Goal: Use online tool/utility: Utilize a website feature to perform a specific function

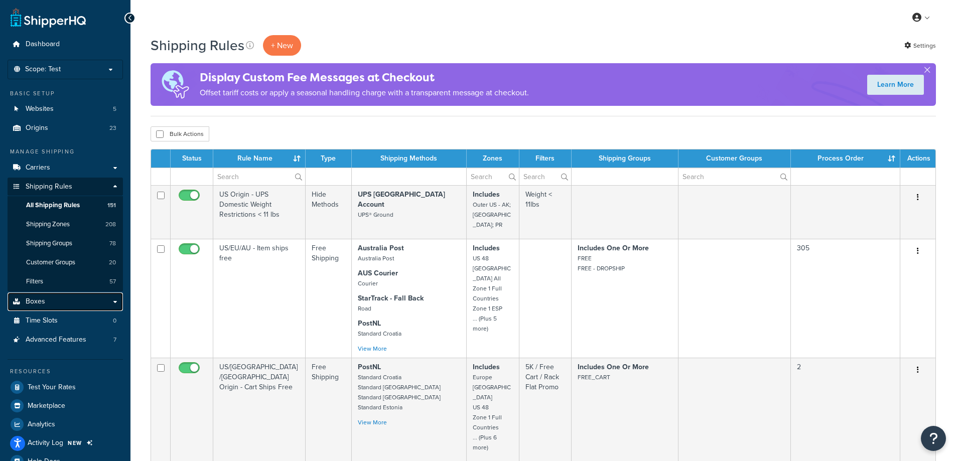
click at [92, 302] on link "Boxes" at bounding box center [65, 301] width 115 height 19
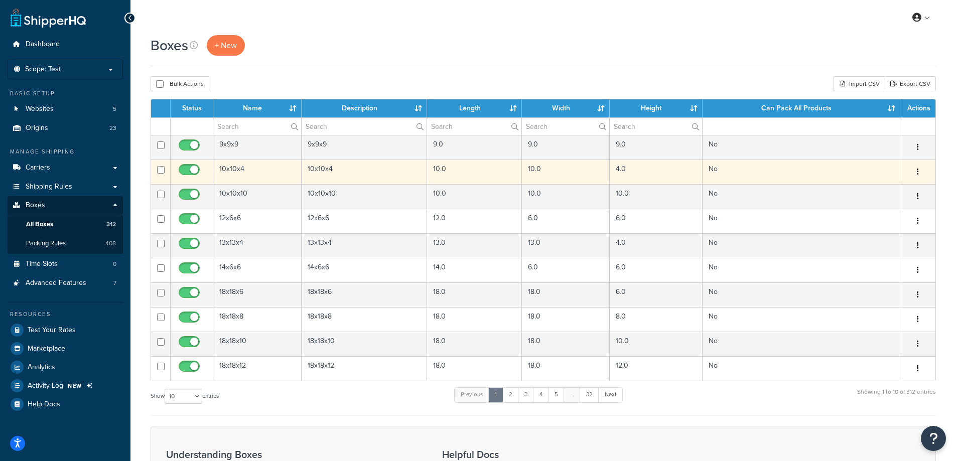
click at [404, 170] on td "10x10x4" at bounding box center [365, 172] width 126 height 25
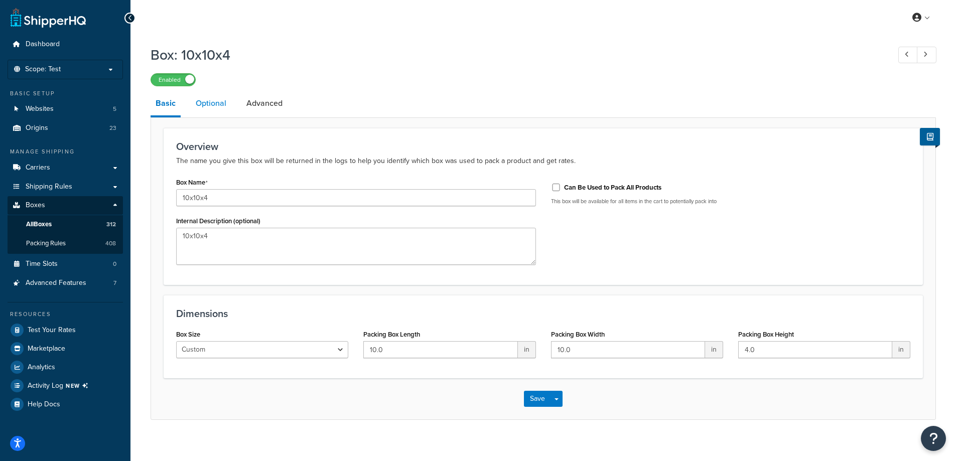
click at [202, 102] on link "Optional" at bounding box center [211, 103] width 41 height 24
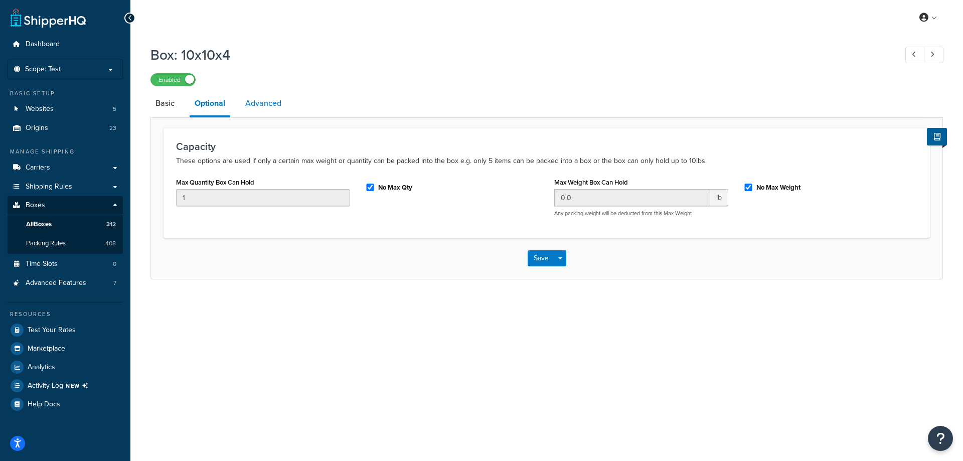
click at [250, 101] on link "Advanced" at bounding box center [263, 103] width 46 height 24
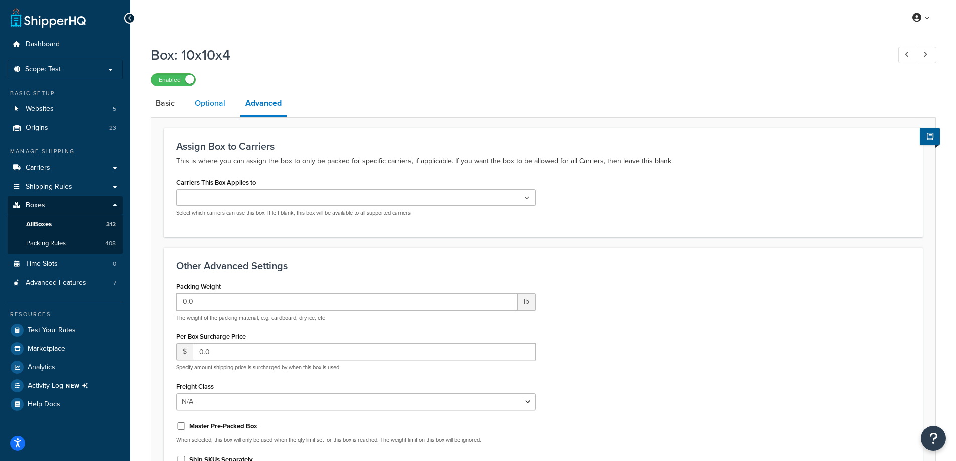
click at [206, 106] on link "Optional" at bounding box center [210, 103] width 41 height 24
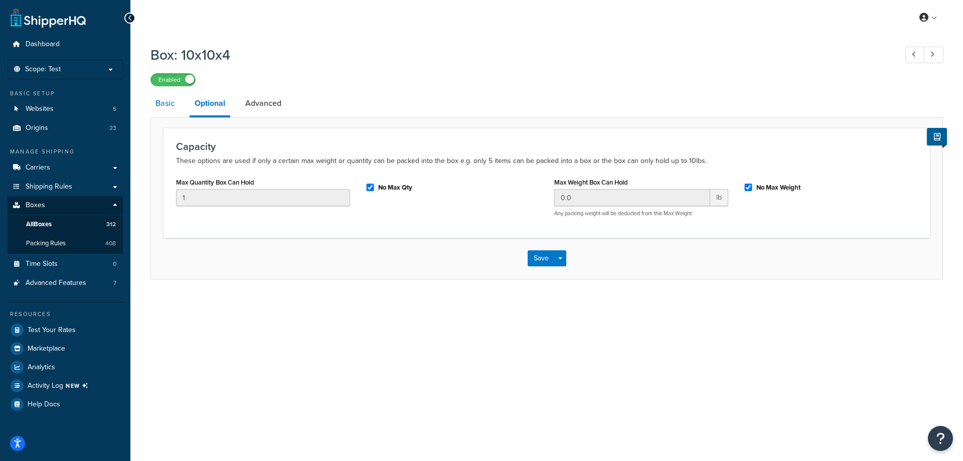
click at [171, 106] on link "Basic" at bounding box center [165, 103] width 29 height 24
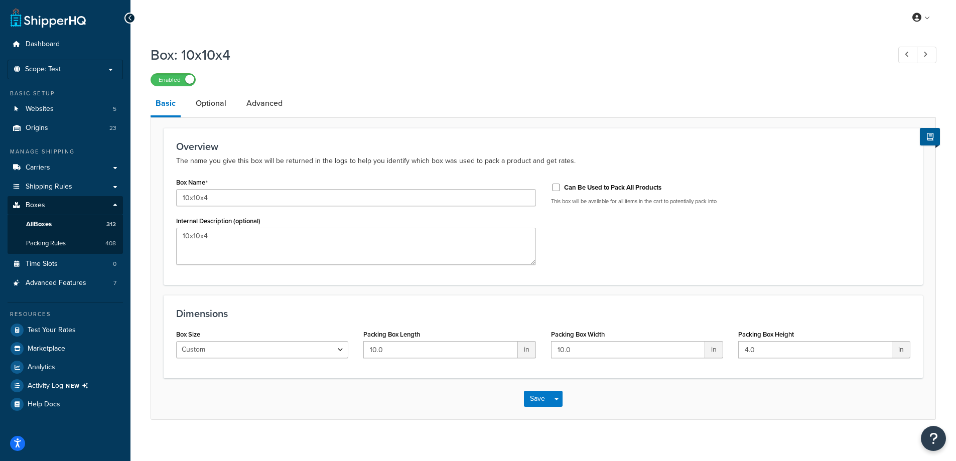
click at [187, 151] on h3 "Overview" at bounding box center [543, 146] width 734 height 11
click at [203, 162] on p "The name you give this box will be returned in the logs to help you identify wh…" at bounding box center [543, 161] width 734 height 12
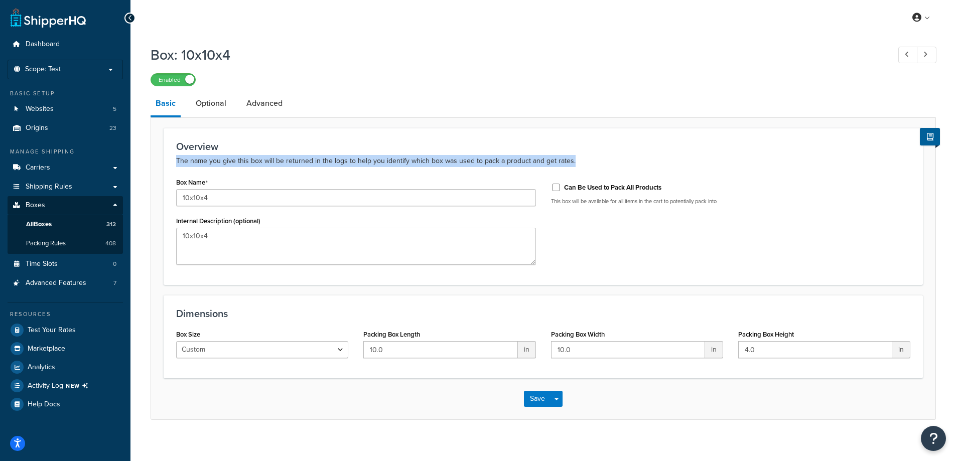
click at [203, 162] on p "The name you give this box will be returned in the logs to help you identify wh…" at bounding box center [543, 161] width 734 height 12
click at [215, 98] on link "Optional" at bounding box center [211, 103] width 41 height 24
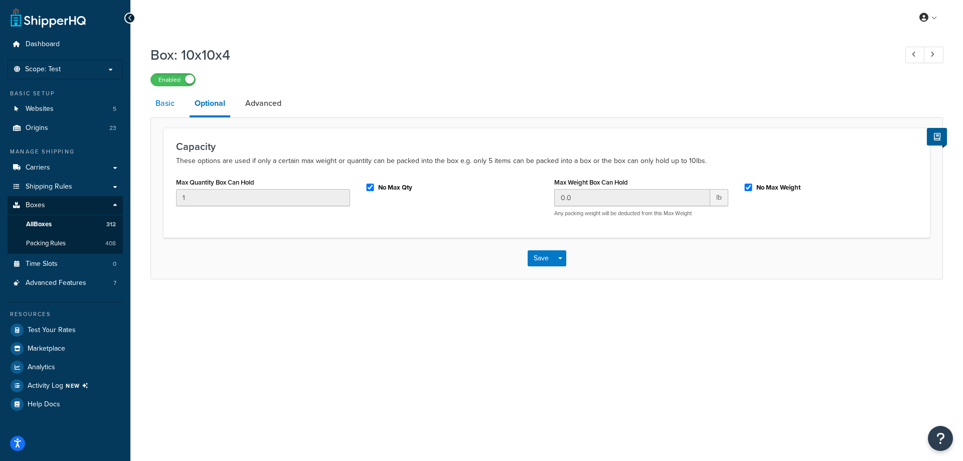
click at [168, 111] on link "Basic" at bounding box center [165, 103] width 29 height 24
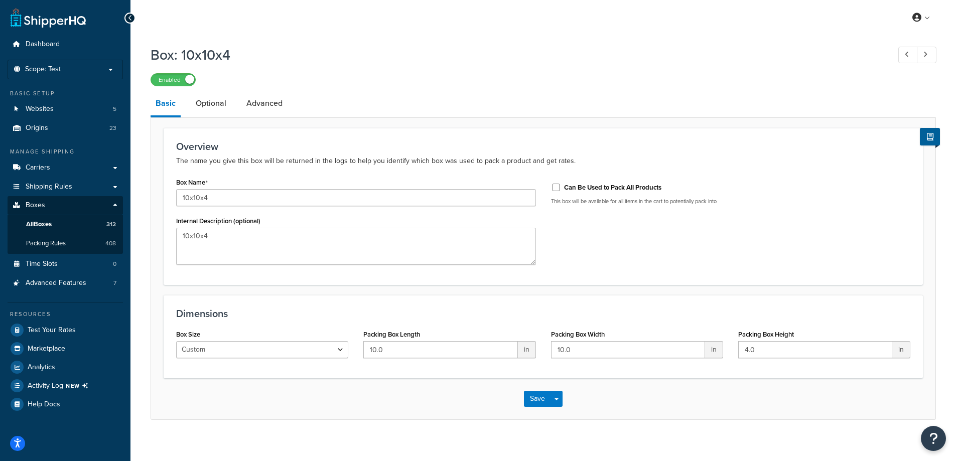
click at [195, 54] on h1 "Box: 10x10x4" at bounding box center [515, 55] width 729 height 20
click at [210, 52] on h1 "Box: 10x10x4" at bounding box center [515, 55] width 729 height 20
click at [173, 55] on h1 "Box: 10x10x4" at bounding box center [515, 55] width 729 height 20
drag, startPoint x: 173, startPoint y: 55, endPoint x: 215, endPoint y: 55, distance: 42.6
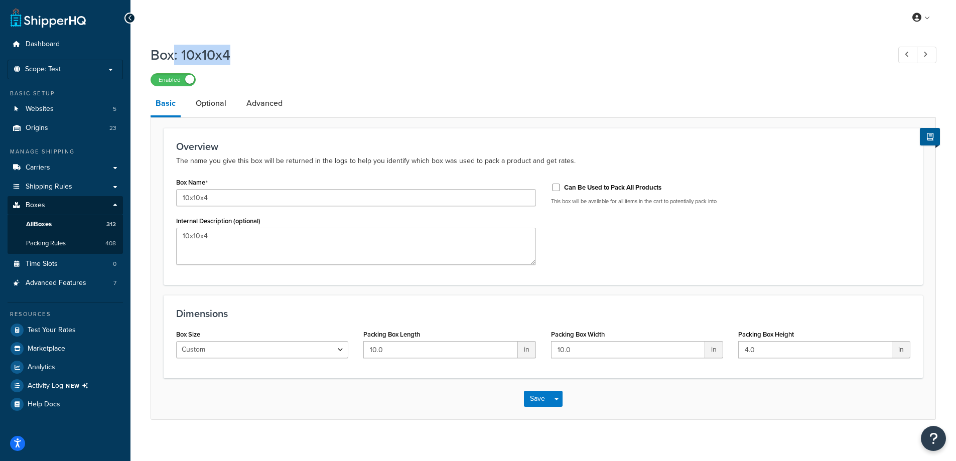
click at [215, 55] on h1 "Box: 10x10x4" at bounding box center [515, 55] width 729 height 20
drag, startPoint x: 215, startPoint y: 55, endPoint x: 160, endPoint y: 56, distance: 55.2
click at [160, 56] on h1 "Box: 10x10x4" at bounding box center [515, 55] width 729 height 20
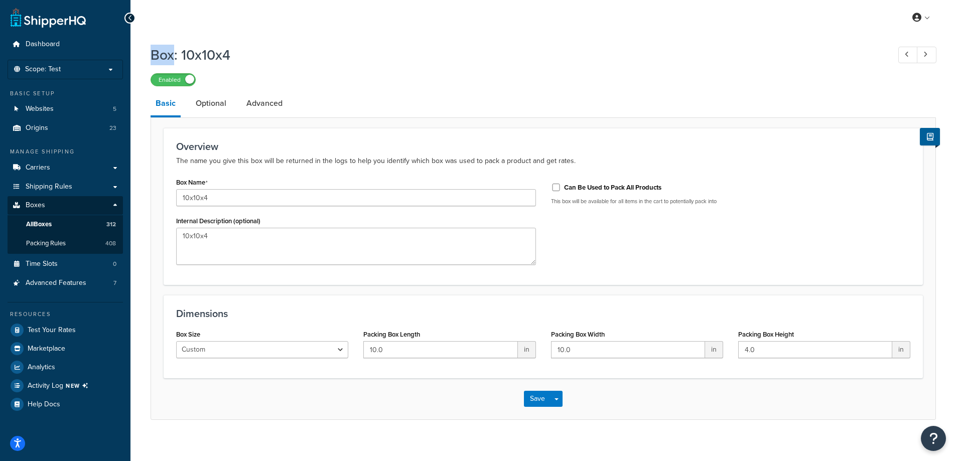
click at [160, 56] on h1 "Box: 10x10x4" at bounding box center [515, 55] width 729 height 20
click at [217, 57] on h1 "Box: 10x10x4" at bounding box center [515, 55] width 729 height 20
click at [140, 58] on div "Box: 10x10x4 Enabled Basic Optional Advanced Overview The name you give this bo…" at bounding box center [542, 242] width 825 height 405
click at [163, 55] on h1 "Box: 10x10x4" at bounding box center [515, 55] width 729 height 20
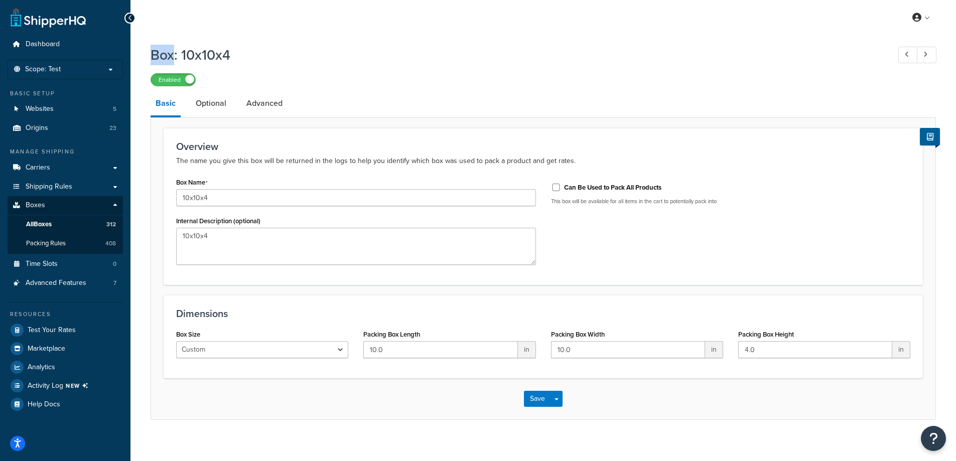
click at [163, 55] on h1 "Box: 10x10x4" at bounding box center [515, 55] width 729 height 20
click at [165, 55] on h1 "Box: 10x10x4" at bounding box center [515, 55] width 729 height 20
click at [208, 56] on h1 "Box: 10x10x4" at bounding box center [515, 55] width 729 height 20
click at [253, 55] on h1 "Box: 10x10x4" at bounding box center [515, 55] width 729 height 20
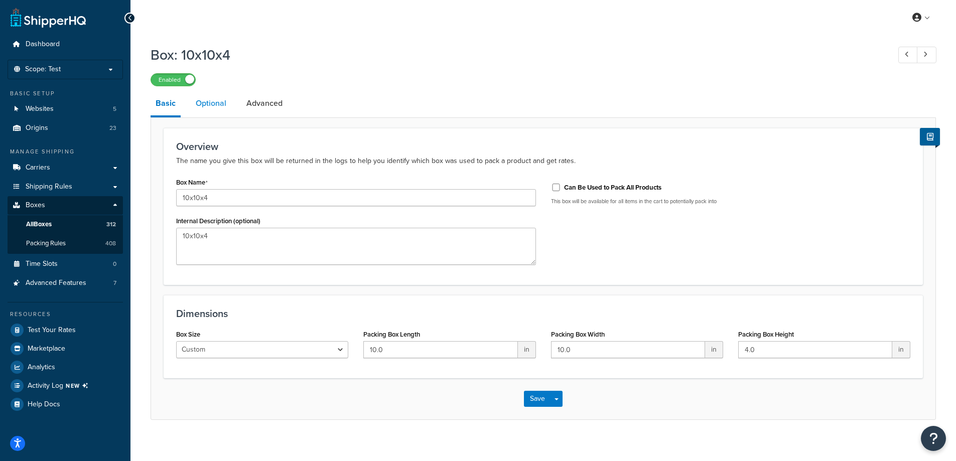
click at [206, 97] on link "Optional" at bounding box center [211, 103] width 41 height 24
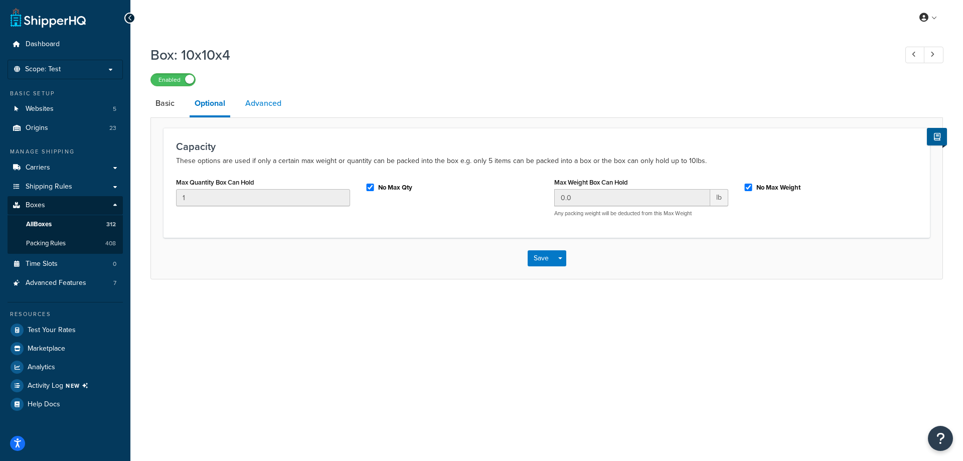
click at [247, 95] on link "Advanced" at bounding box center [263, 103] width 46 height 24
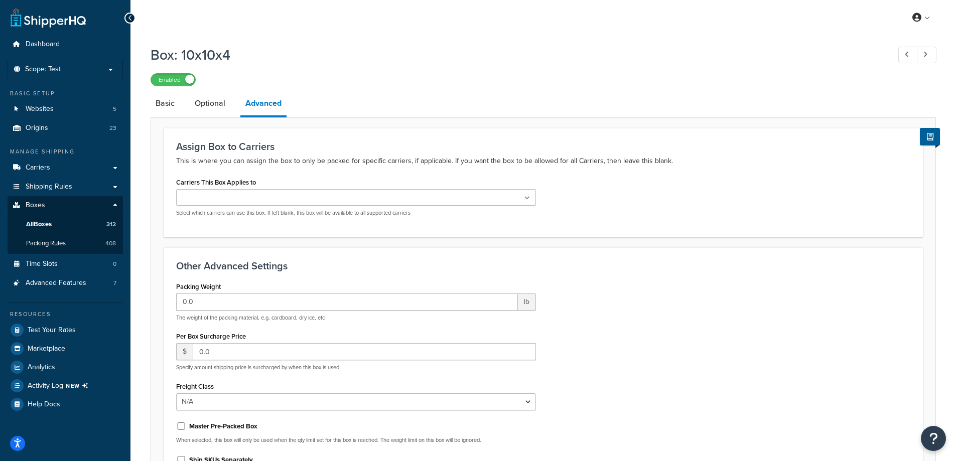
scroll to position [128, 0]
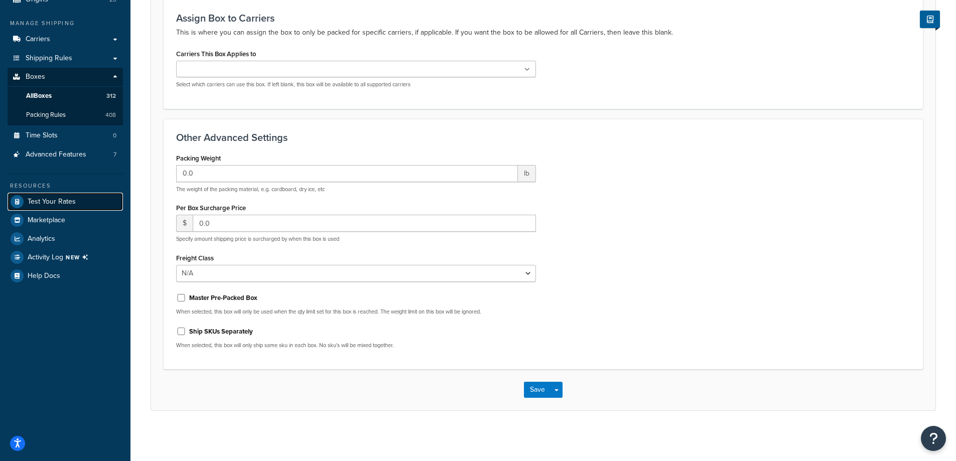
click at [62, 199] on span "Test Your Rates" at bounding box center [52, 202] width 48 height 9
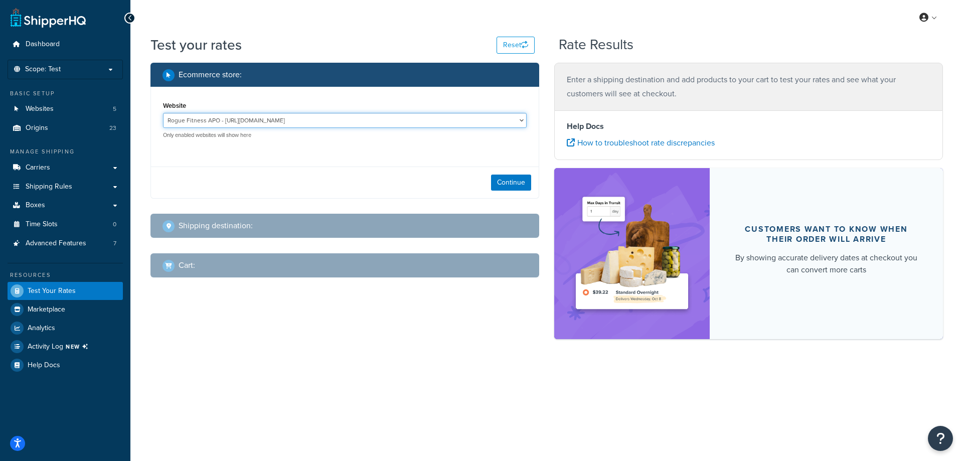
click at [394, 121] on select "Rogue Fitness APO - http://www.rogueapo.com Rogue Fitness AUS Site - www.roguef…" at bounding box center [345, 120] width 364 height 15
select select "3e2b577b4eb793560e91831e33c8212b"
click at [163, 113] on select "Rogue Fitness APO - http://www.rogueapo.com Rogue Fitness AUS Site - www.roguef…" at bounding box center [345, 120] width 364 height 15
click at [518, 180] on button "Continue" at bounding box center [511, 183] width 40 height 16
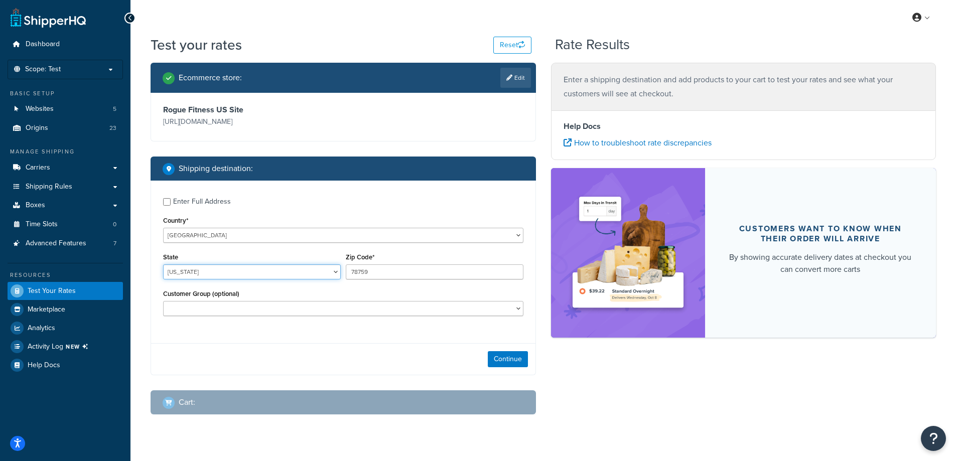
click at [206, 271] on select "Alabama Alaska American Samoa Arizona Arkansas Armed Forces Americas Armed Forc…" at bounding box center [252, 271] width 178 height 15
select select "MA"
click at [206, 271] on select "Alabama Alaska American Samoa Arizona Arkansas Armed Forces Americas Armed Forc…" at bounding box center [252, 271] width 178 height 15
click at [398, 271] on input "78759" at bounding box center [435, 271] width 178 height 15
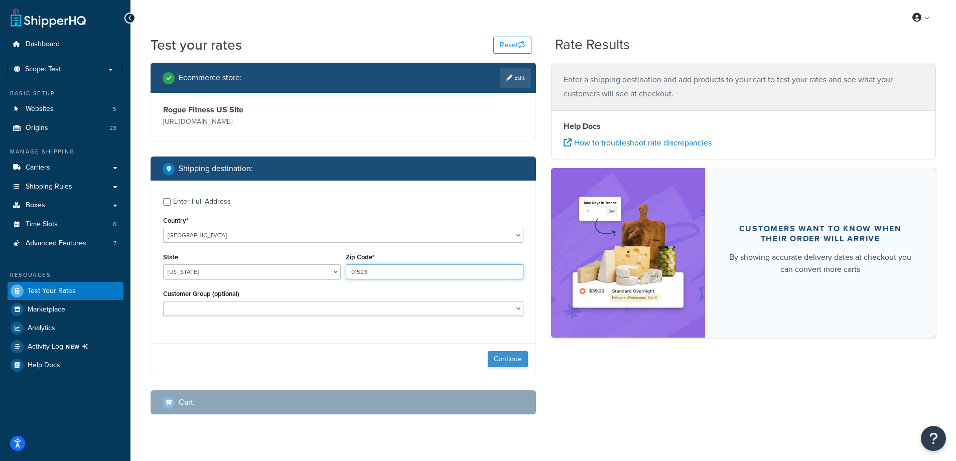
type input "01523"
click at [515, 360] on button "Continue" at bounding box center [508, 359] width 40 height 16
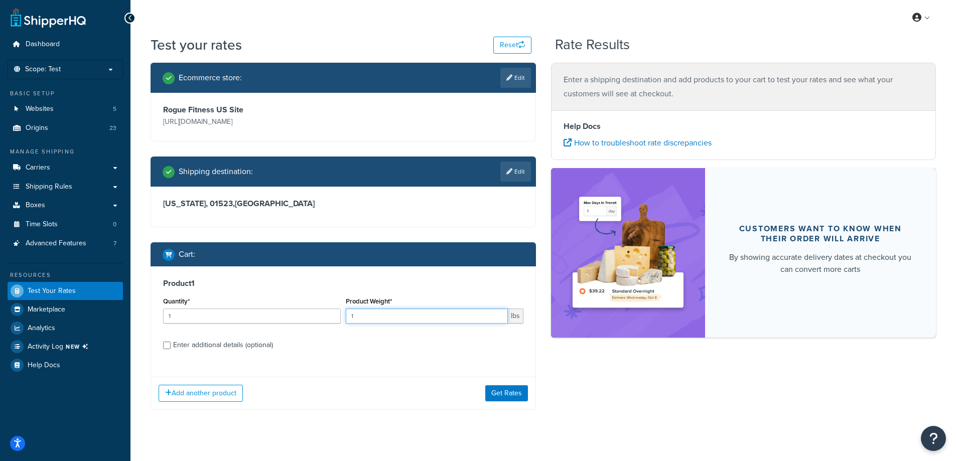
click at [400, 313] on input "1" at bounding box center [427, 316] width 162 height 15
click at [367, 316] on input "1" at bounding box center [427, 316] width 162 height 15
type input "1"
type input "3.5"
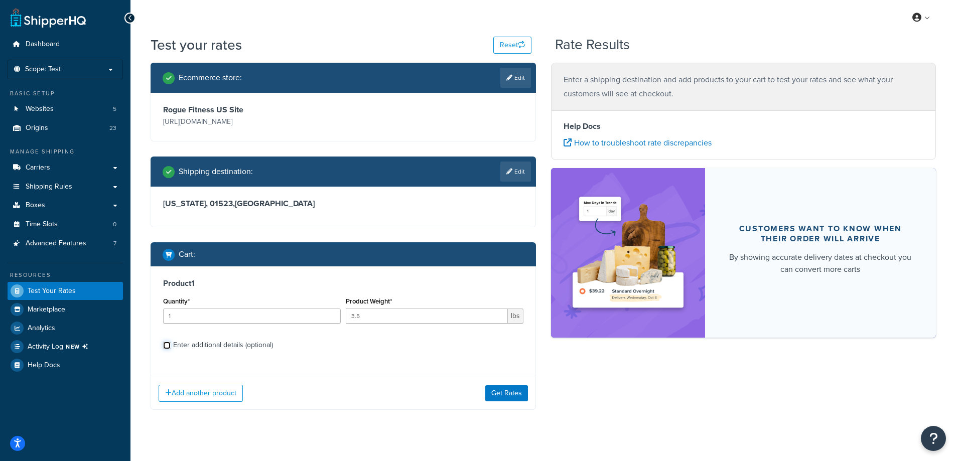
click at [166, 346] on input "Enter additional details (optional)" at bounding box center [167, 346] width 8 height 8
checkbox input "true"
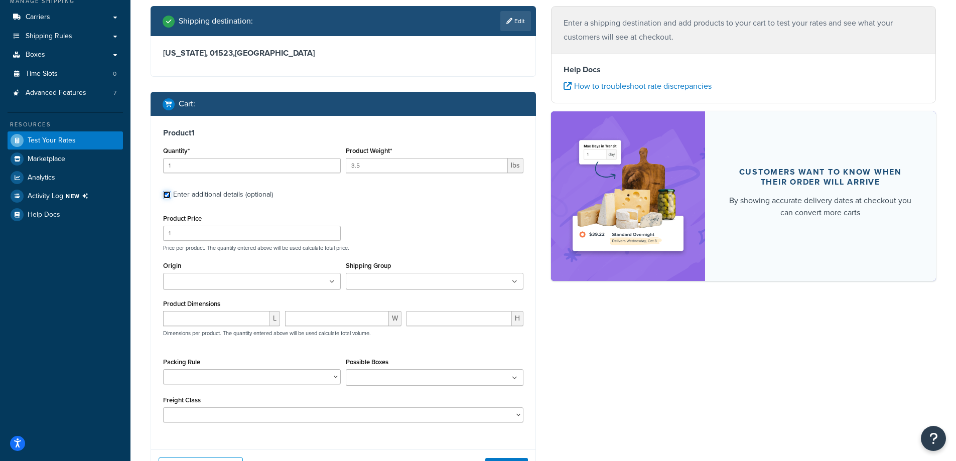
scroll to position [201, 0]
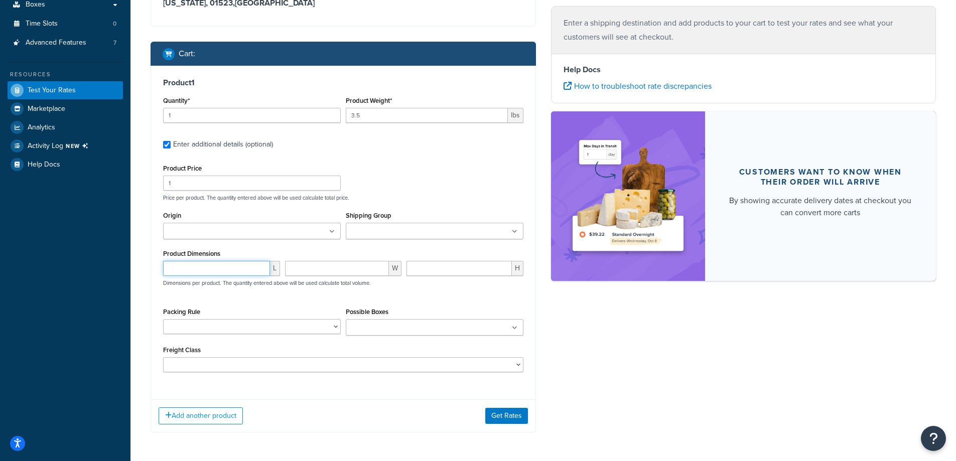
click at [207, 272] on input "number" at bounding box center [216, 268] width 107 height 15
type input "10"
type input "4"
click at [338, 330] on select "10-26 10-32.5 10-35 100LB Dumbbell Bumper Set 10KG Dumbbell Pair 10LB Dumbbell …" at bounding box center [252, 326] width 178 height 15
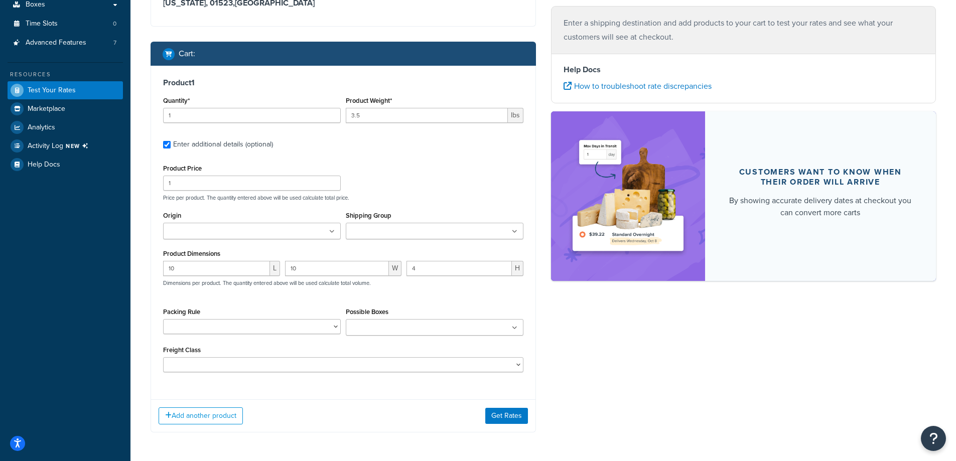
click at [596, 322] on div "Ecommerce store : Edit Rogue Fitness US Site http://www.roguefitness.com Shippi…" at bounding box center [543, 154] width 800 height 585
click at [449, 325] on ul at bounding box center [435, 327] width 178 height 17
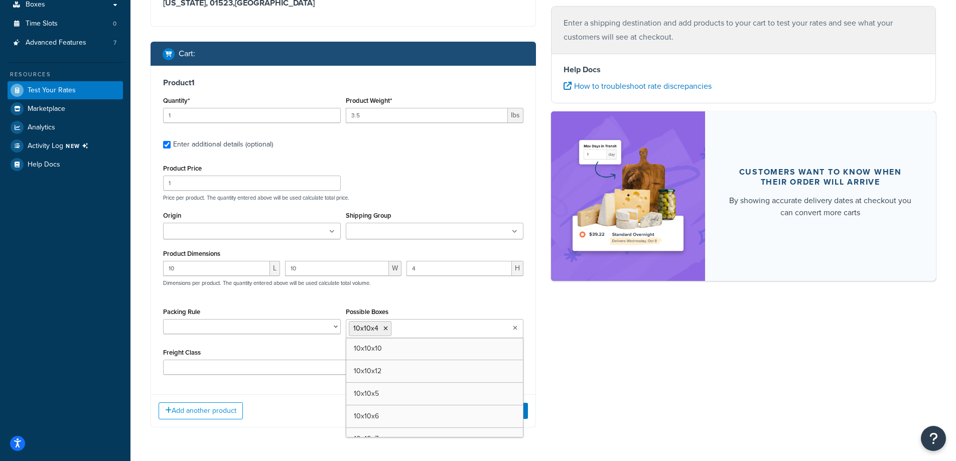
click at [433, 296] on div "10 L 10 W 4 H Dimensions per product. The quantity entered above will be used c…" at bounding box center [343, 279] width 365 height 37
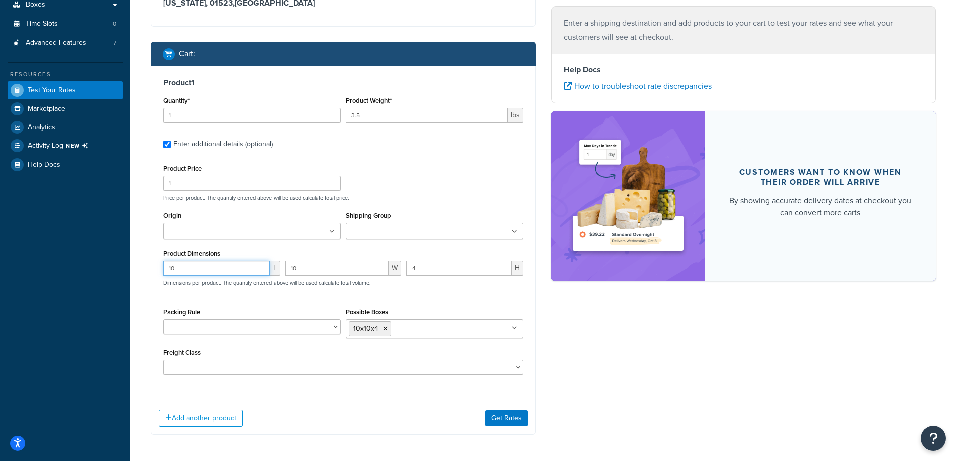
drag, startPoint x: 213, startPoint y: 270, endPoint x: 133, endPoint y: 267, distance: 79.3
click at [133, 267] on div "Test your rates Reset Rate Results Ecommerce store : Edit Rogue Fitness US Site…" at bounding box center [542, 154] width 825 height 641
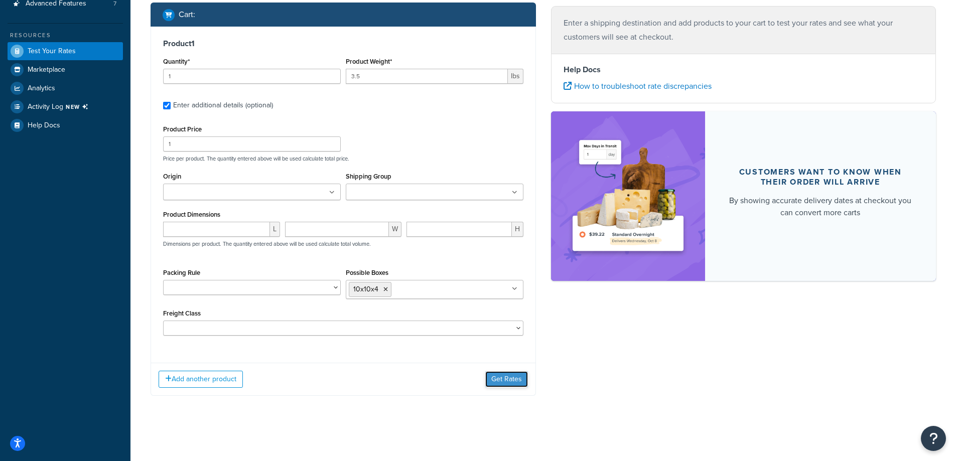
click at [512, 377] on button "Get Rates" at bounding box center [506, 379] width 43 height 16
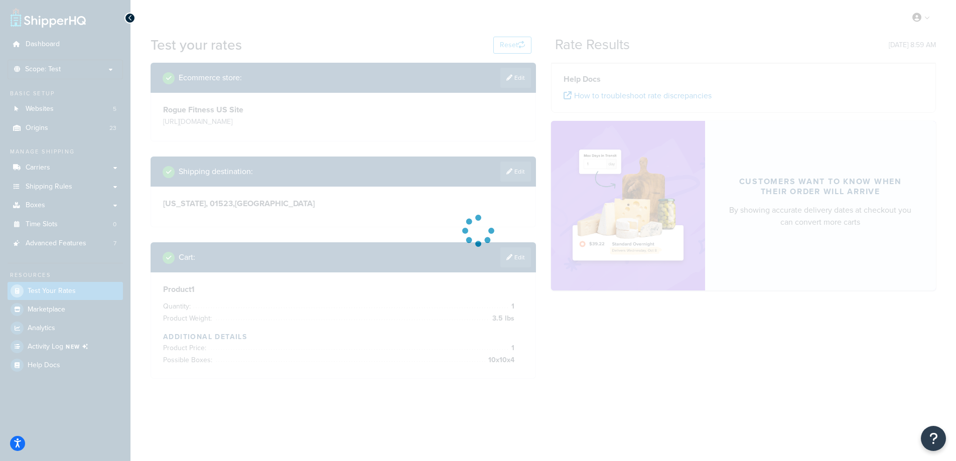
scroll to position [0, 0]
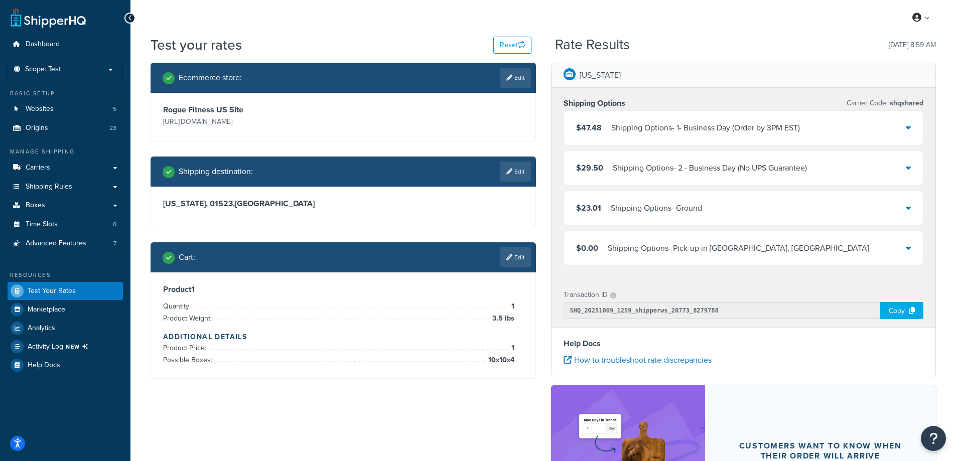
click at [911, 210] on div "$23.01 Shipping Options - Ground" at bounding box center [743, 208] width 359 height 34
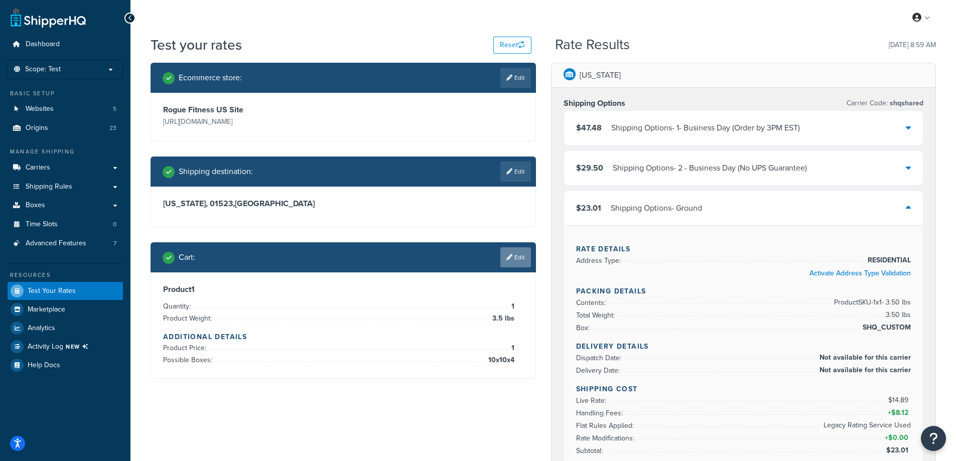
click at [510, 254] on icon at bounding box center [509, 257] width 6 height 6
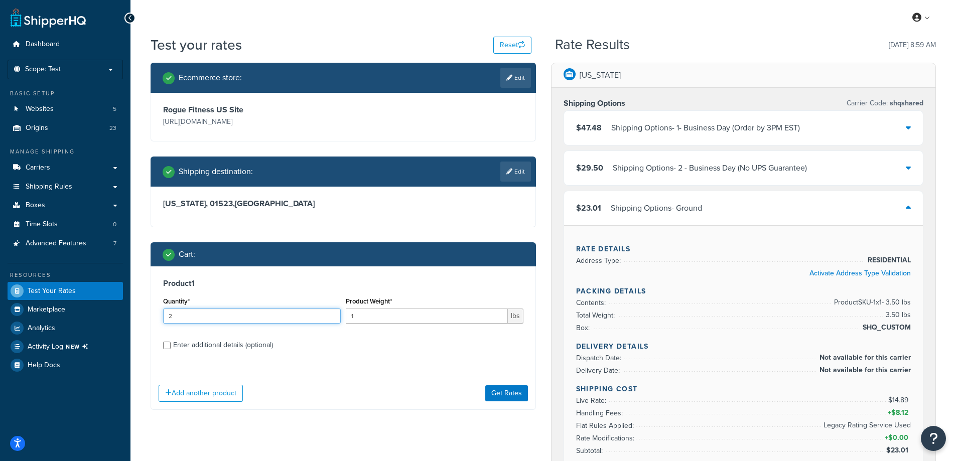
type input "2"
click at [332, 314] on input "2" at bounding box center [252, 316] width 178 height 15
click at [403, 319] on input "1" at bounding box center [427, 316] width 162 height 15
type input "3.5"
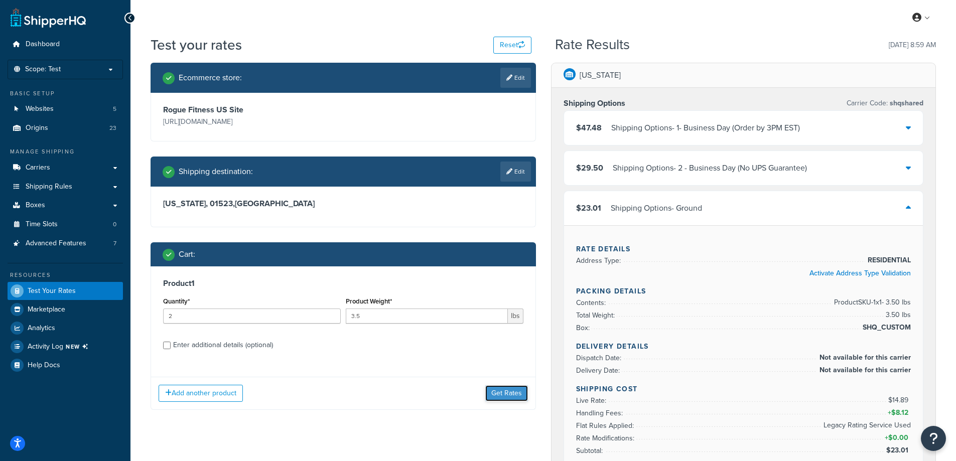
click at [499, 390] on button "Get Rates" at bounding box center [506, 393] width 43 height 16
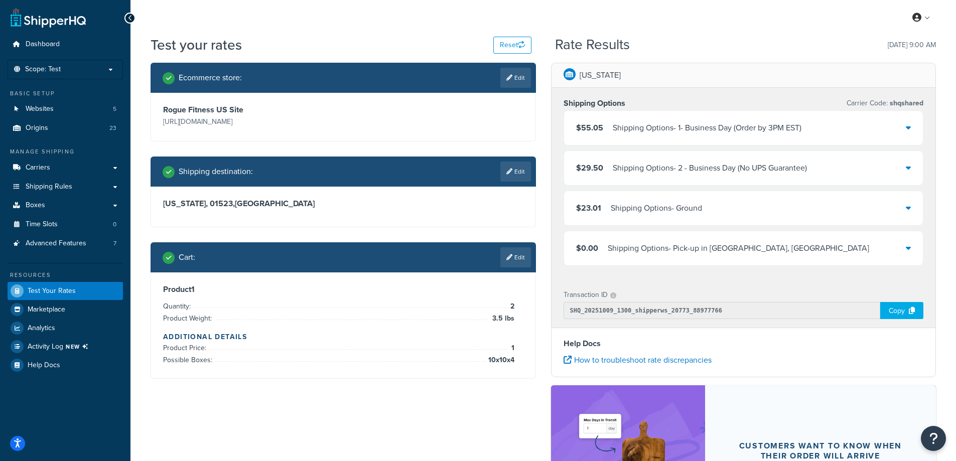
click at [736, 211] on div "$23.01 Shipping Options - Ground" at bounding box center [743, 208] width 359 height 34
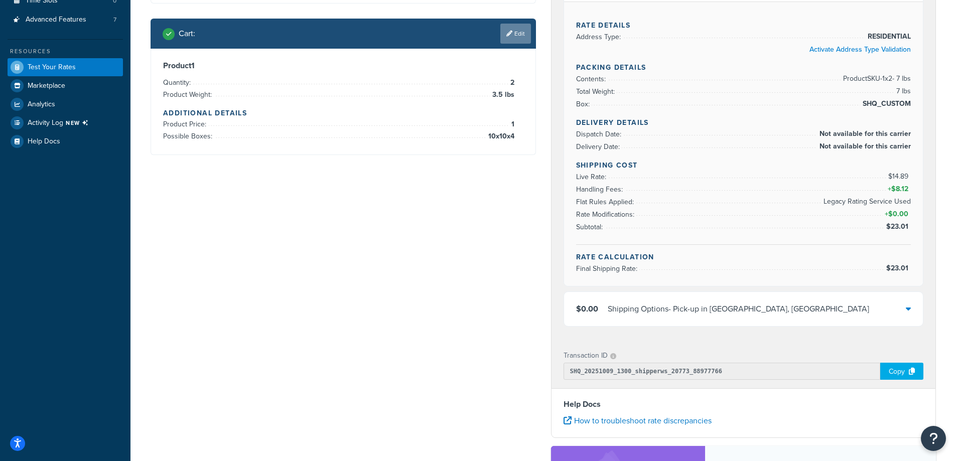
scroll to position [201, 0]
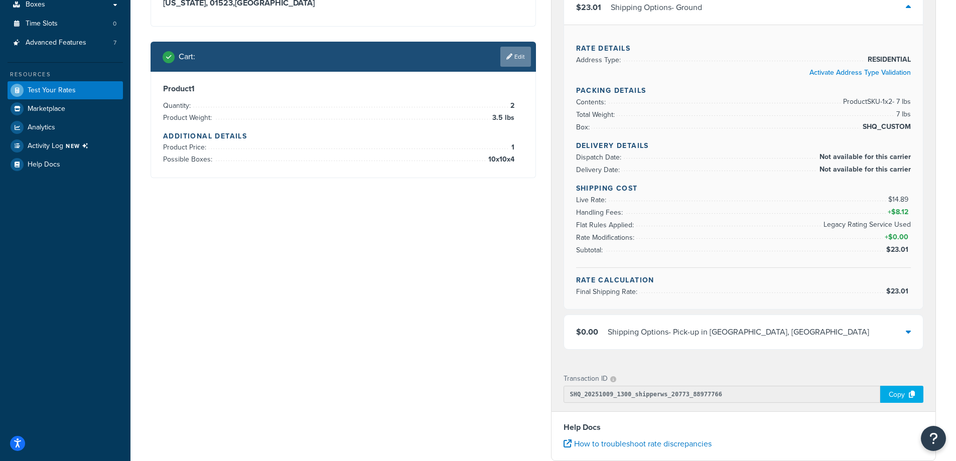
click at [507, 52] on link "Edit" at bounding box center [515, 57] width 31 height 20
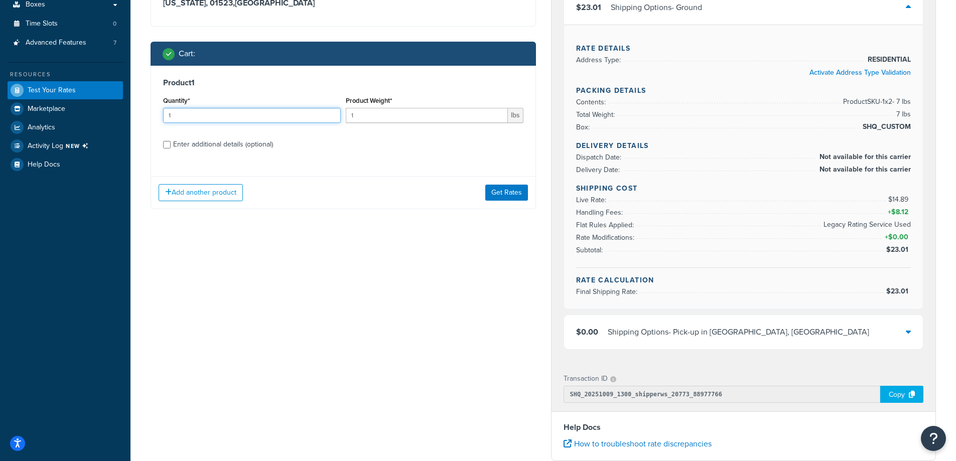
click at [238, 114] on input "1" at bounding box center [252, 115] width 178 height 15
type input "4"
type input "3"
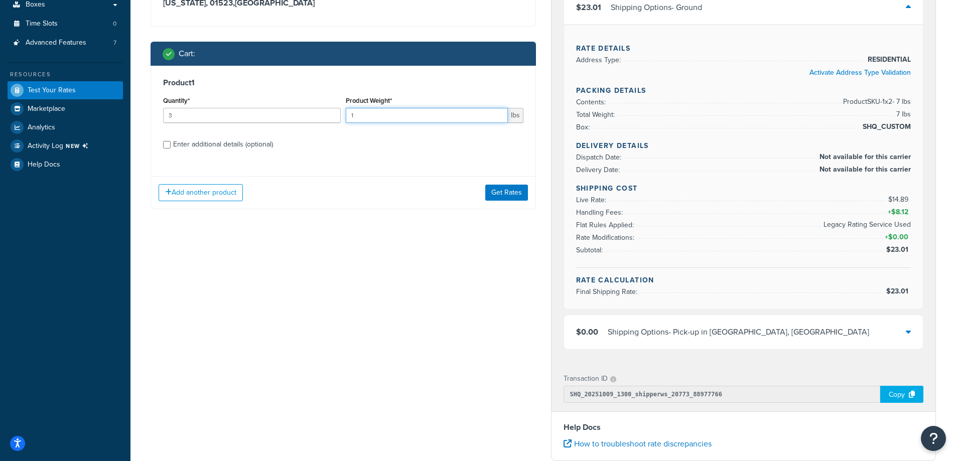
click at [359, 116] on input "1" at bounding box center [427, 115] width 162 height 15
click at [167, 145] on input "Enter additional details (optional)" at bounding box center [167, 145] width 8 height 8
checkbox input "true"
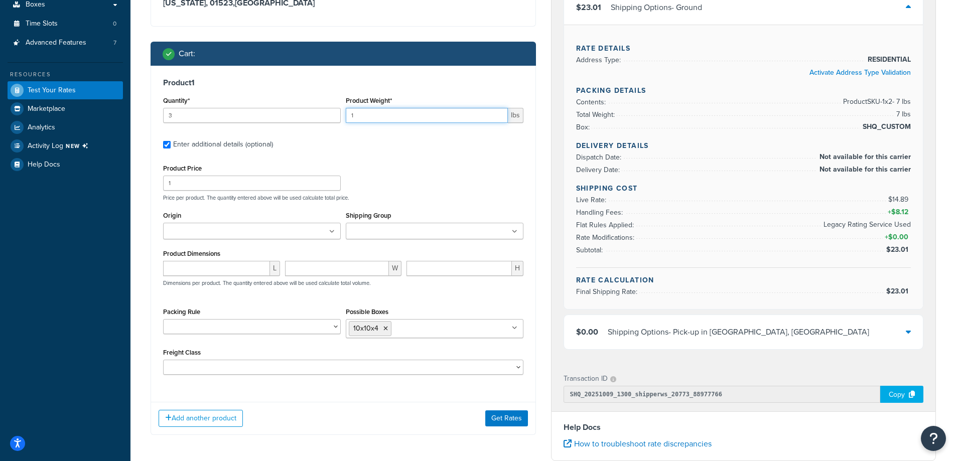
click at [386, 116] on input "1" at bounding box center [427, 115] width 162 height 15
type input "3.5"
click at [510, 419] on button "Get Rates" at bounding box center [506, 418] width 43 height 16
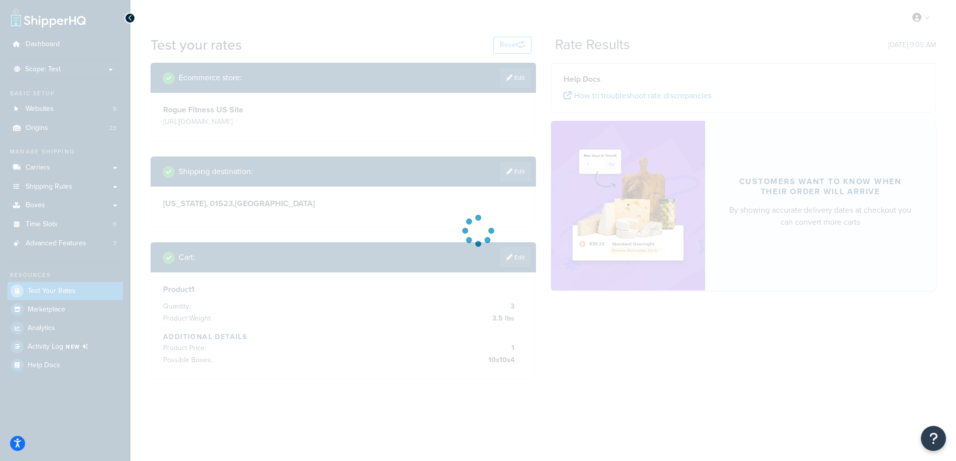
scroll to position [0, 0]
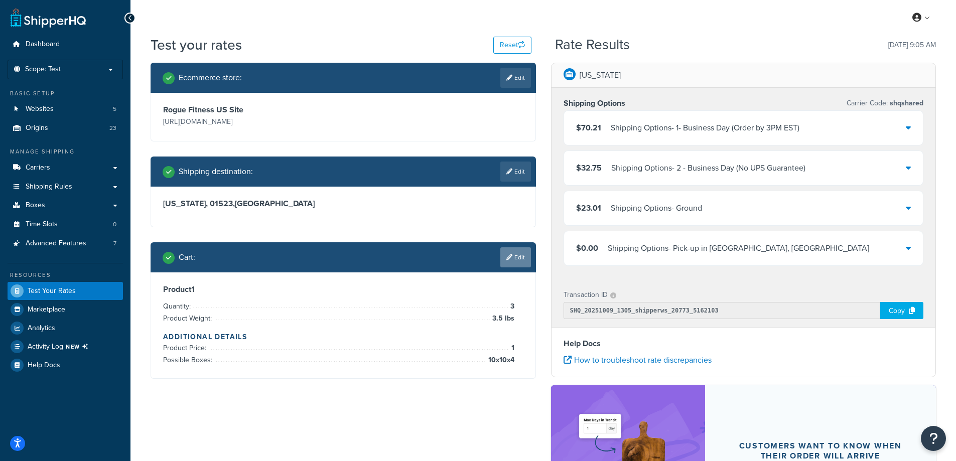
click at [505, 261] on link "Edit" at bounding box center [515, 257] width 31 height 20
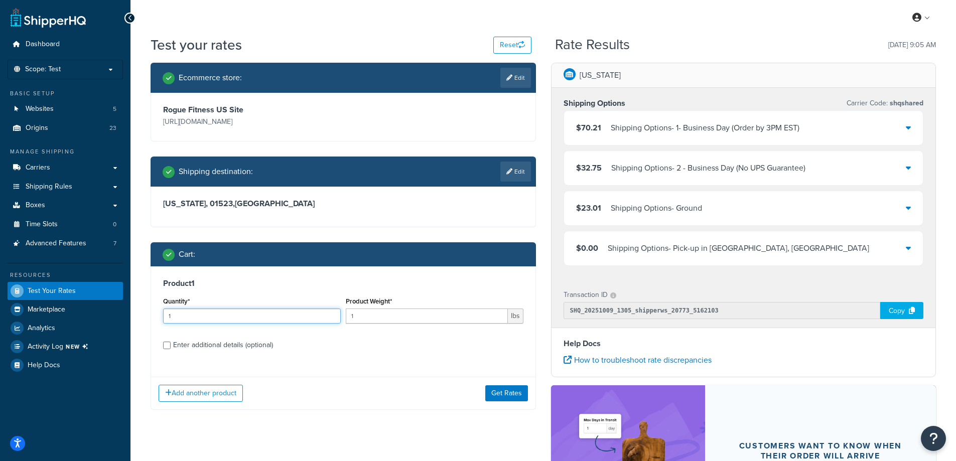
drag, startPoint x: 188, startPoint y: 315, endPoint x: 146, endPoint y: 313, distance: 41.7
click at [146, 313] on div "Ecommerce store : Edit Rogue Fitness US Site http://www.roguefitness.com Shippi…" at bounding box center [343, 244] width 400 height 362
type input "4"
type input "3.5"
click at [513, 389] on button "Get Rates" at bounding box center [506, 393] width 43 height 16
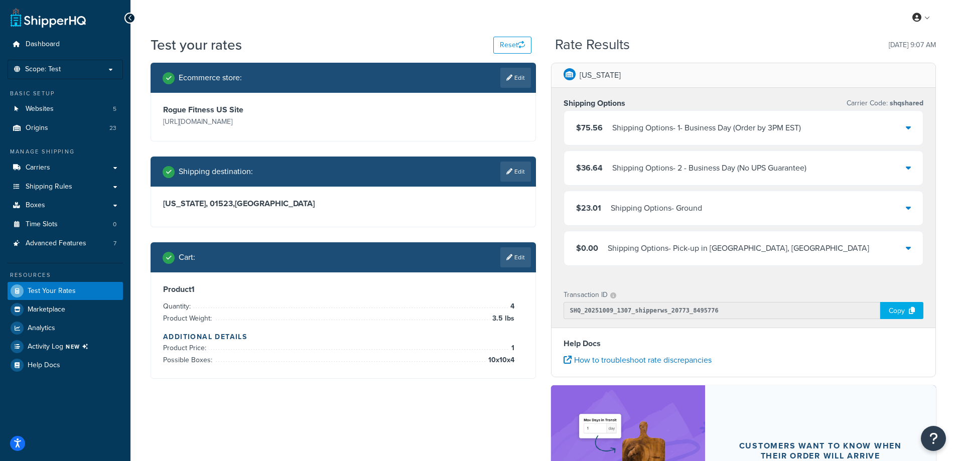
click at [911, 208] on div "$23.01 Shipping Options - Ground" at bounding box center [743, 208] width 359 height 34
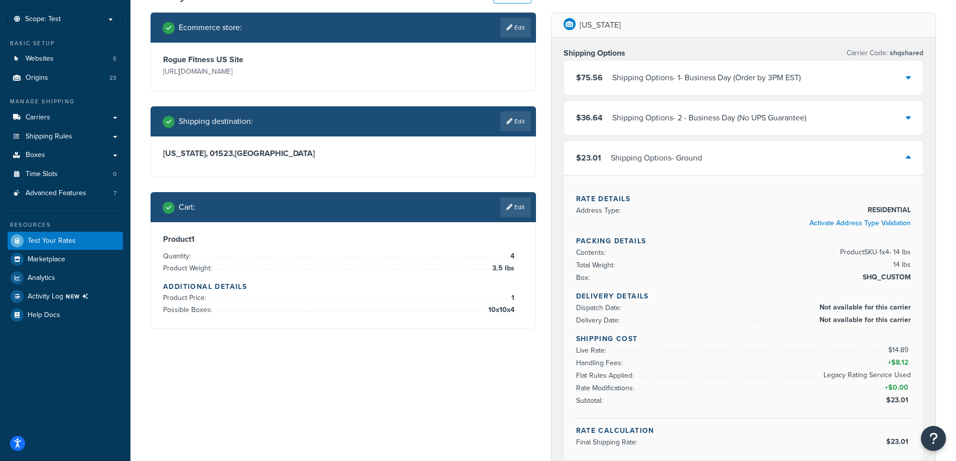
scroll to position [100, 0]
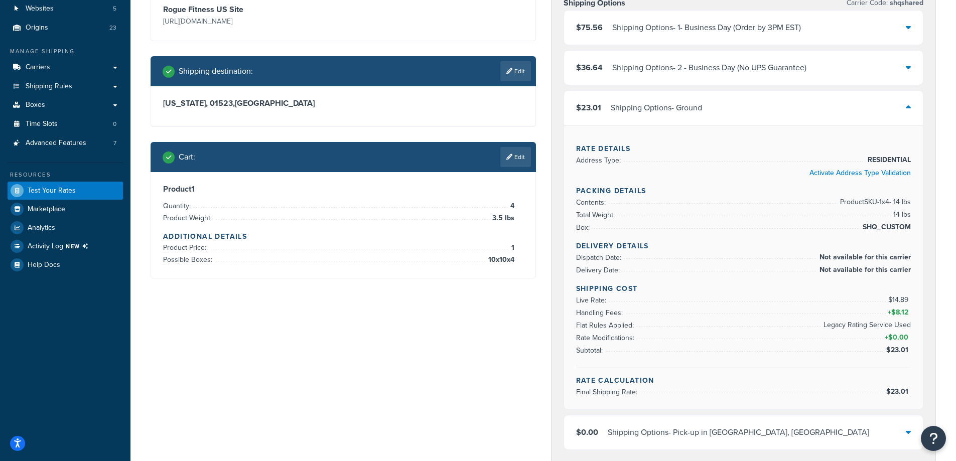
drag, startPoint x: 11, startPoint y: 329, endPoint x: 43, endPoint y: 326, distance: 31.7
click at [11, 329] on div "Dashboard Scope: Test Basic Setup Websites 5 Origins 23 Manage Shipping Carrier…" at bounding box center [65, 350] width 130 height 900
